Goal: Communication & Community: Answer question/provide support

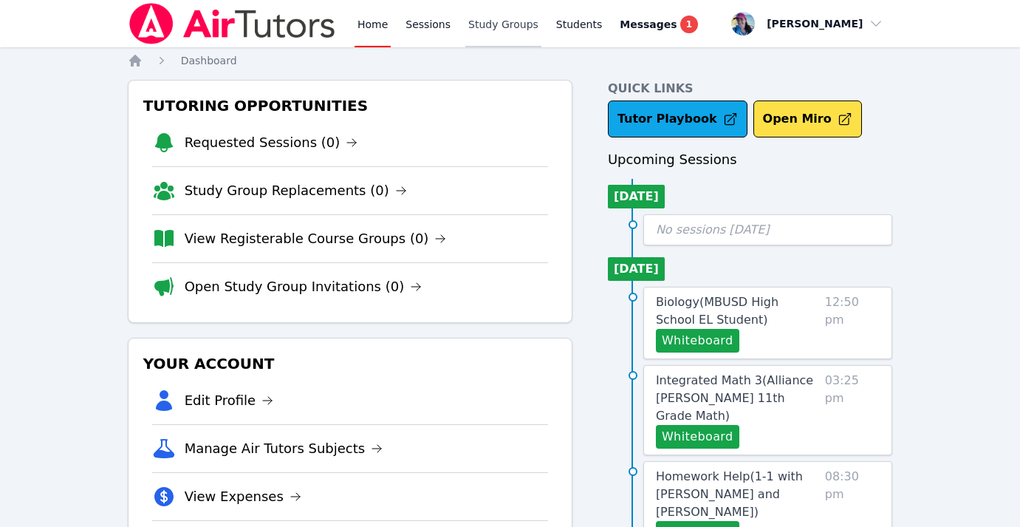
click at [492, 28] on link "Study Groups" at bounding box center [503, 23] width 76 height 47
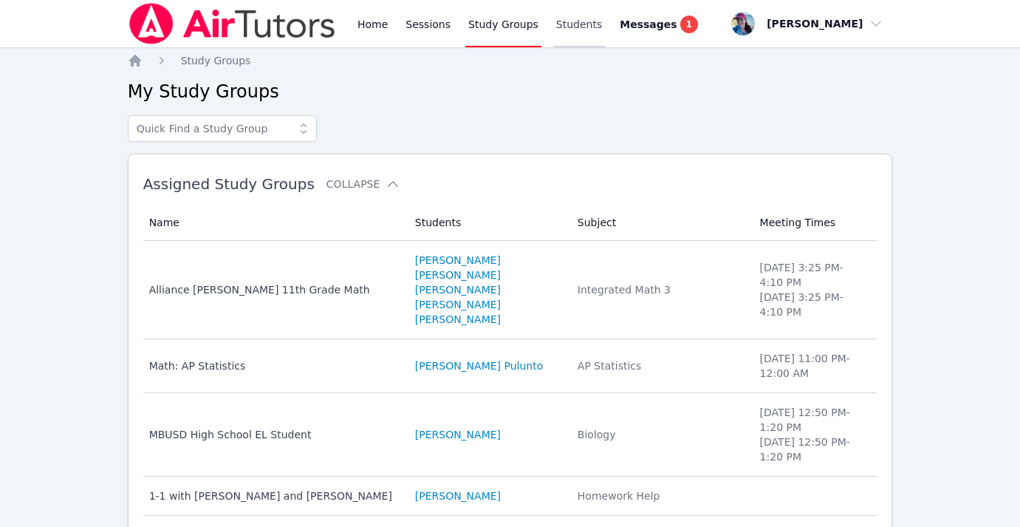
click at [562, 24] on link "Students" at bounding box center [579, 23] width 52 height 47
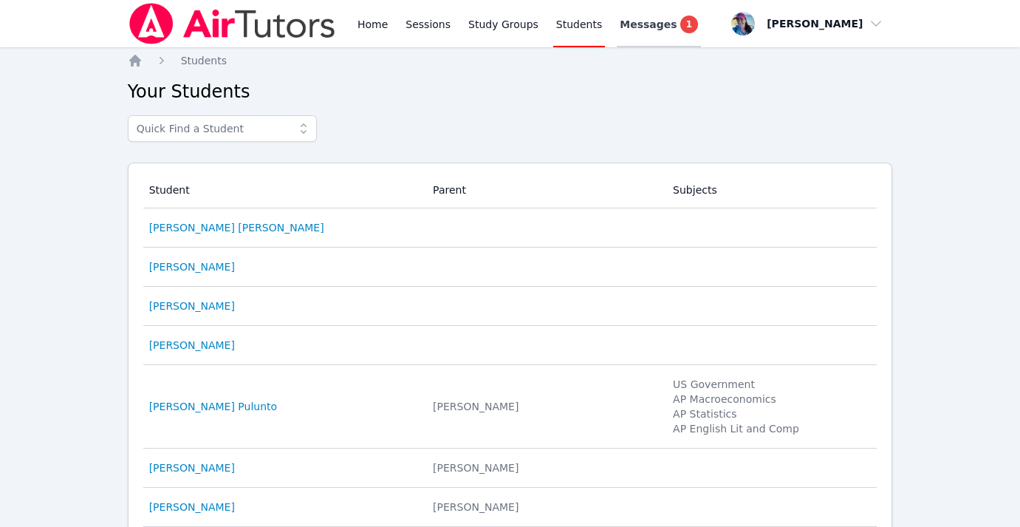
click at [654, 29] on span "Messages" at bounding box center [648, 24] width 57 height 15
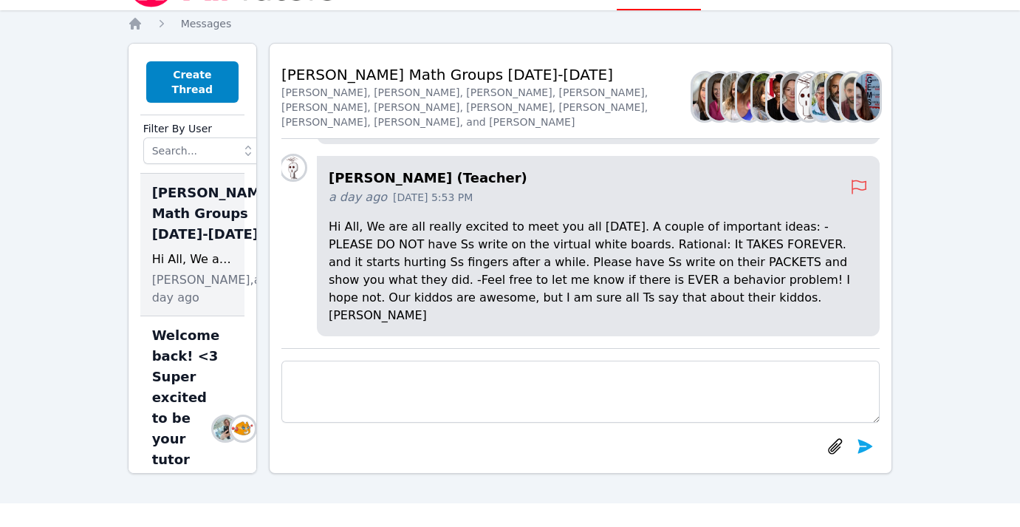
scroll to position [-24, 0]
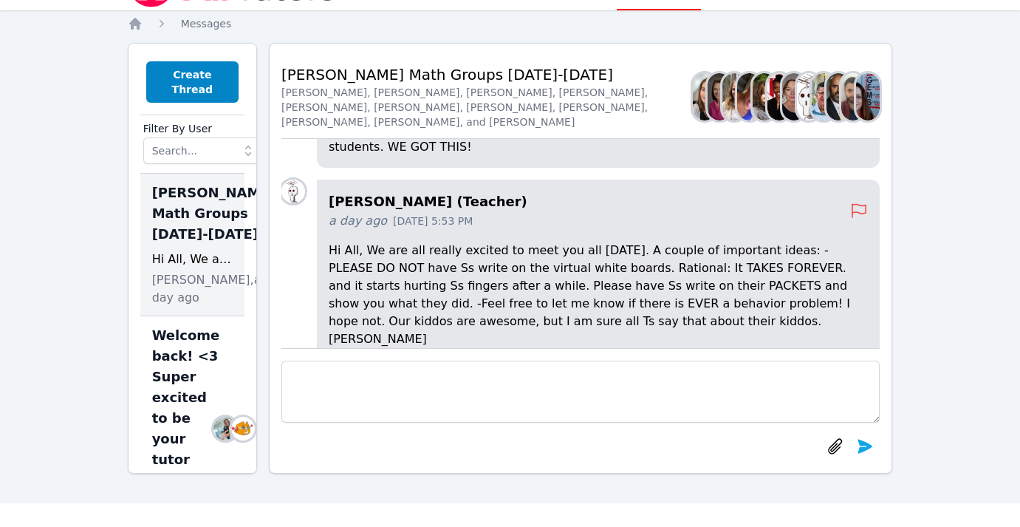
click at [379, 212] on h4 "Joyce Law (Teacher)" at bounding box center [589, 201] width 521 height 21
click at [305, 203] on img at bounding box center [293, 191] width 24 height 24
click at [303, 203] on img at bounding box center [293, 191] width 24 height 24
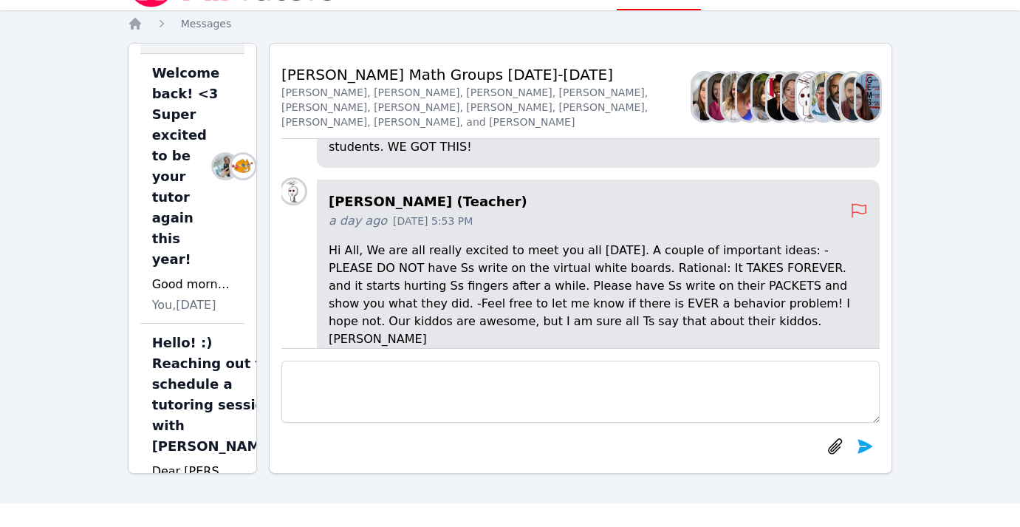
scroll to position [0, 0]
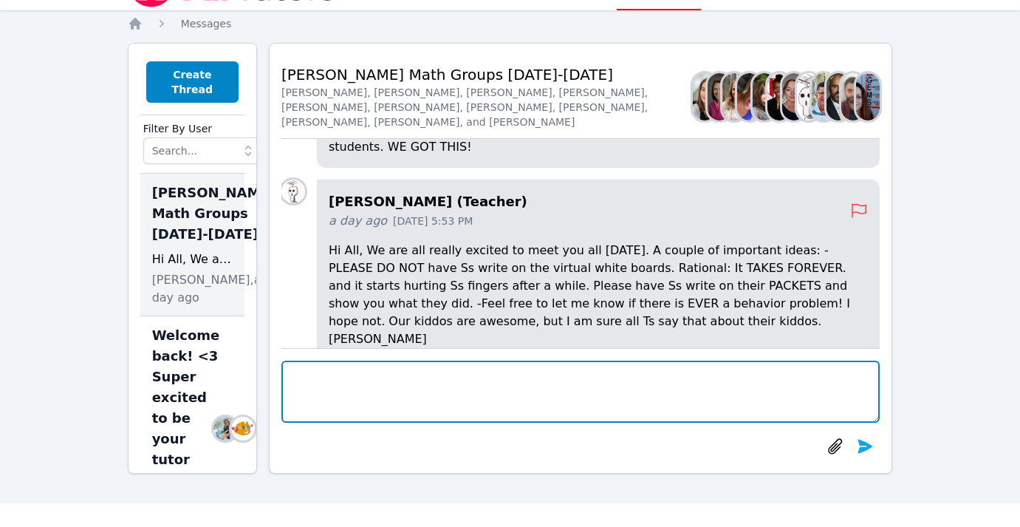
click at [368, 383] on textarea at bounding box center [580, 391] width 598 height 62
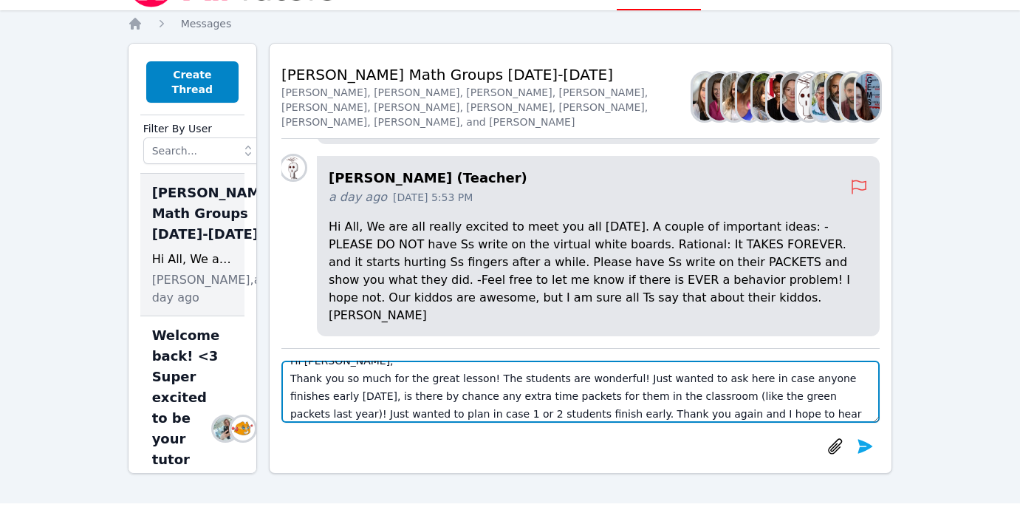
scroll to position [18, 0]
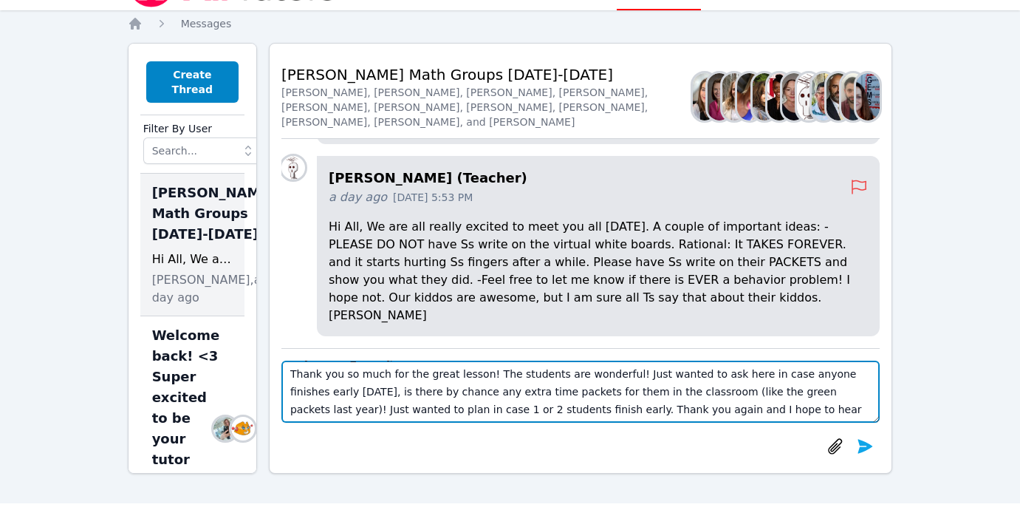
click at [581, 374] on textarea "Hi Joyce, Thank you so much for the great lesson! The students are wonderful! J…" at bounding box center [580, 391] width 598 height 62
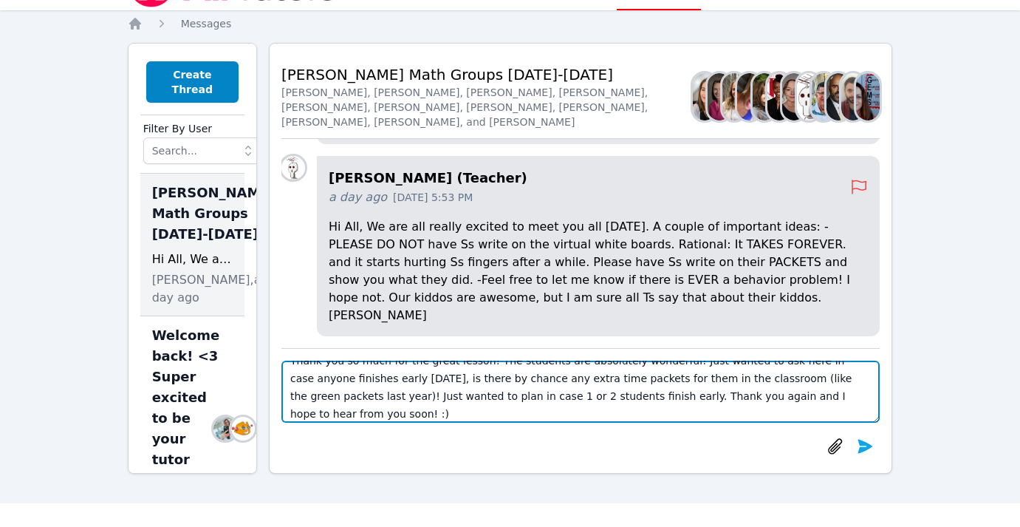
scroll to position [35, 0]
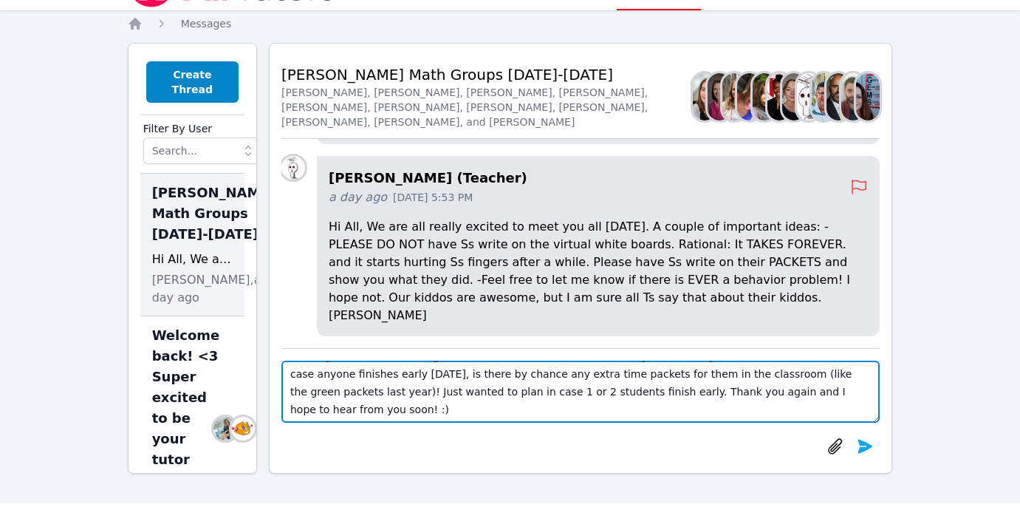
drag, startPoint x: 540, startPoint y: 374, endPoint x: 458, endPoint y: 372, distance: 82.0
click at [458, 372] on textarea "Hi Joyce, Thank you so much for the great lesson! The students are absolutely w…" at bounding box center [580, 391] width 598 height 62
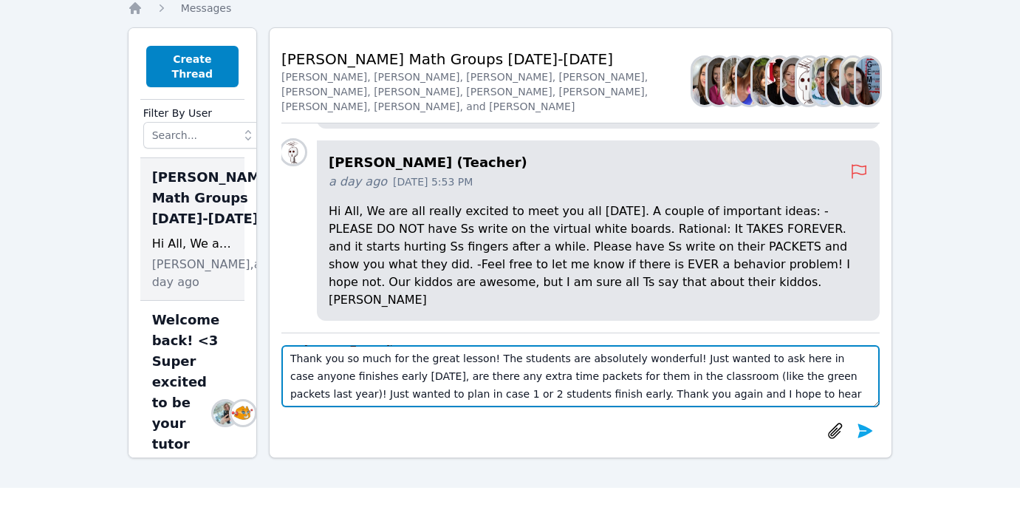
scroll to position [55, 0]
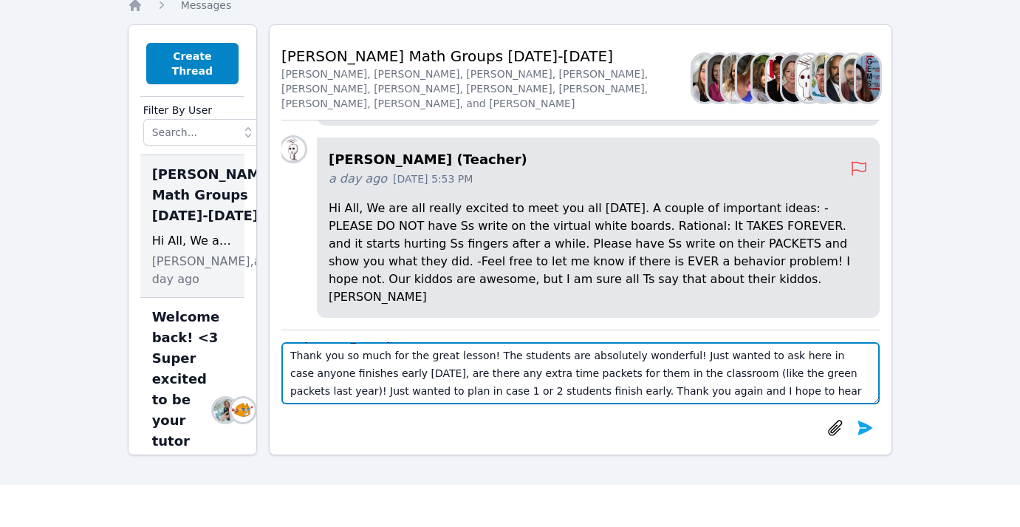
click at [332, 385] on textarea "Hi Joyce, Thank you so much for the great lesson! The students are absolutely w…" at bounding box center [580, 373] width 598 height 62
click at [592, 391] on textarea "Hi Joyce, Thank you so much for the great lesson! The students are absolutely w…" at bounding box center [580, 373] width 598 height 62
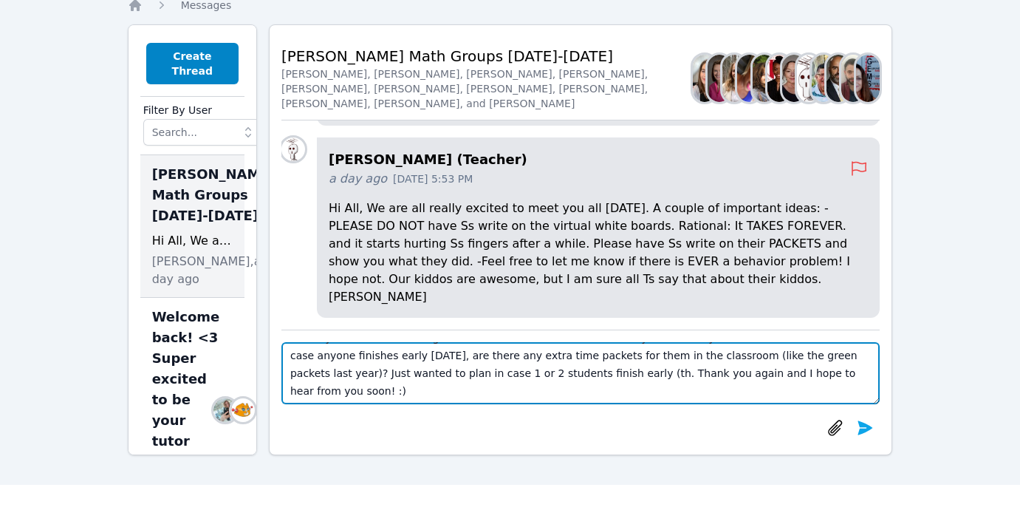
scroll to position [18, 0]
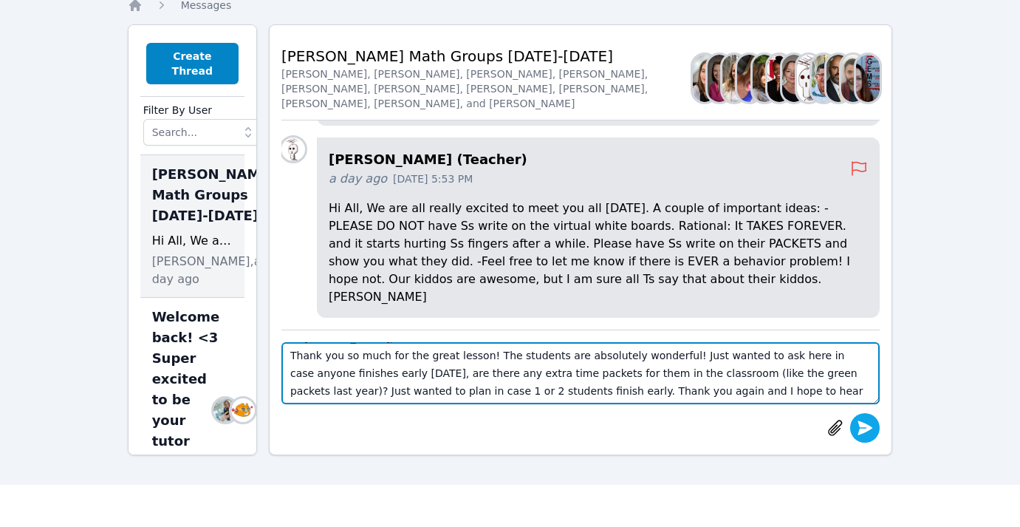
type textarea "Hi Joyce, Thank you so much for the great lesson! The students are absolutely w…"
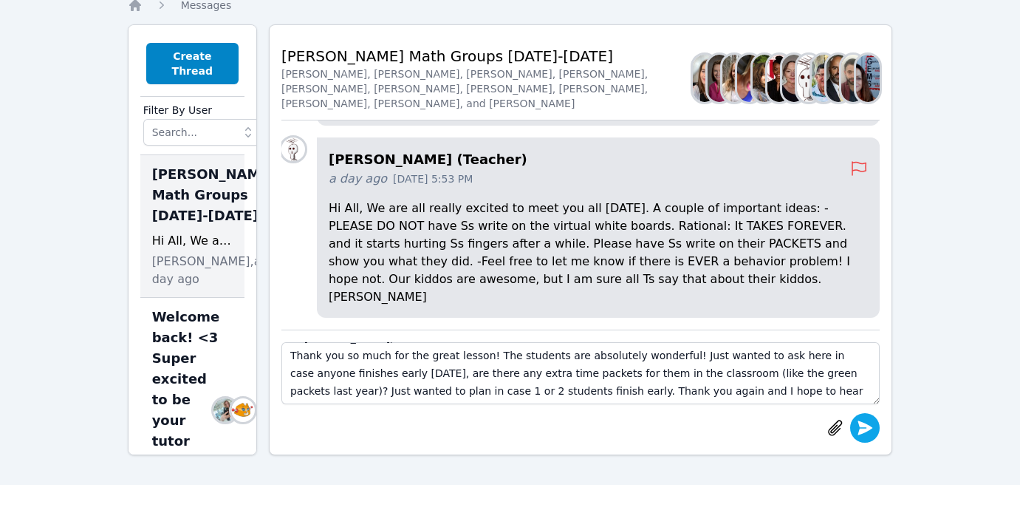
click at [867, 428] on icon "submit" at bounding box center [865, 427] width 15 height 14
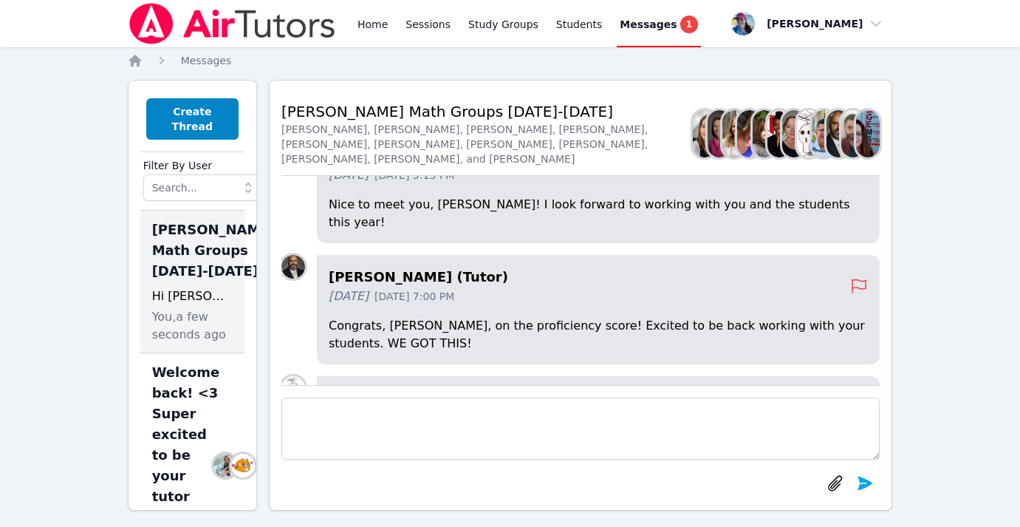
scroll to position [0, 0]
